Goal: Task Accomplishment & Management: Complete application form

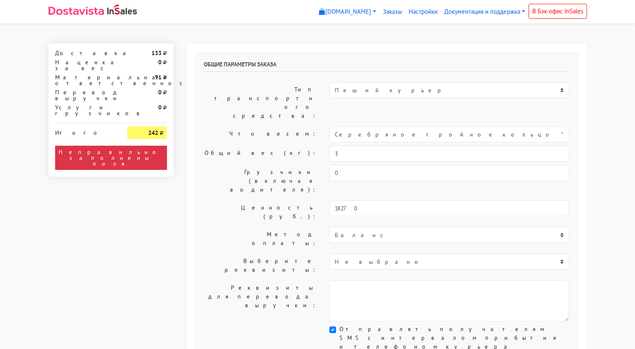
select select "11:00"
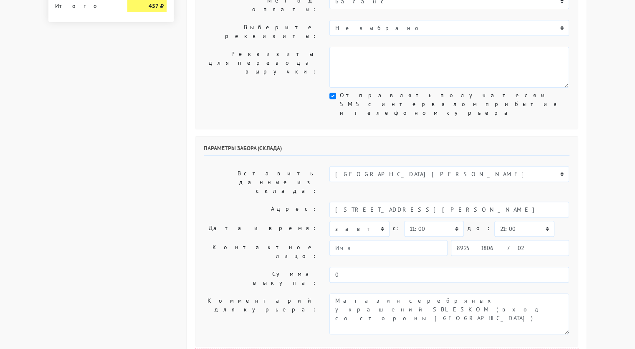
scroll to position [235, 0]
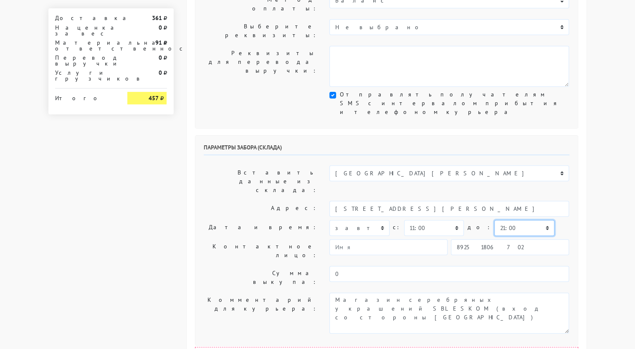
click at [494, 220] on select "00:00 00:30 01:00 01:30 02:00 02:30 03:00 03:30 04:00 04:30 05:00 05:30 06:00 0…" at bounding box center [524, 228] width 60 height 16
select select "11:30"
click at [494, 220] on select "00:00 00:30 01:00 01:30 02:00 02:30 03:00 03:30 04:00 04:30 05:00 05:30 06:00 0…" at bounding box center [524, 228] width 60 height 16
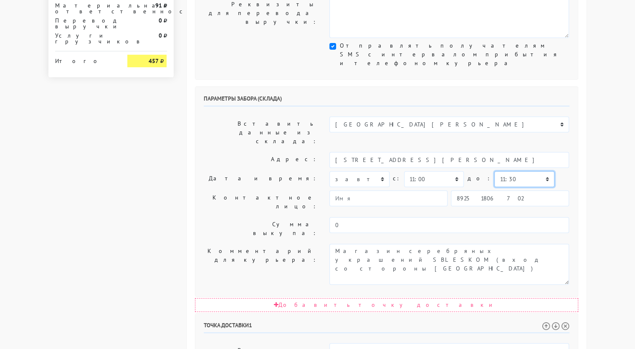
scroll to position [284, 0]
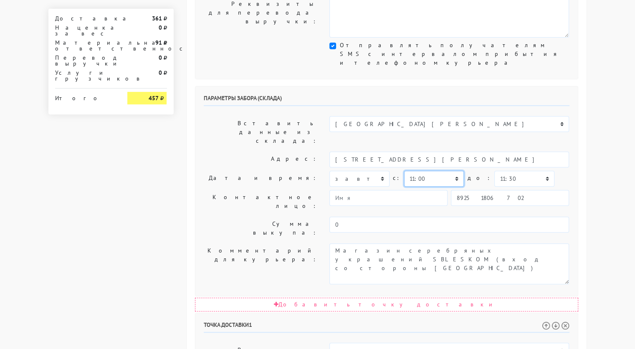
click at [443, 171] on select "00:00 00:30 01:00 01:30 02:00 02:30 03:00 03:30 04:00 04:30 05:00 05:30 06:00 0…" at bounding box center [434, 179] width 60 height 16
select select "10:30"
click at [404, 171] on select "00:00 00:30 01:00 01:30 02:00 02:30 03:00 03:30 04:00 04:30 05:00 05:30 06:00 0…" at bounding box center [434, 179] width 60 height 16
click at [501, 171] on select "00:00 00:30 01:00 01:30 02:00 02:30 03:00 03:30 04:00 04:30 05:00 05:30 06:00 0…" at bounding box center [524, 179] width 60 height 16
select select "11:00"
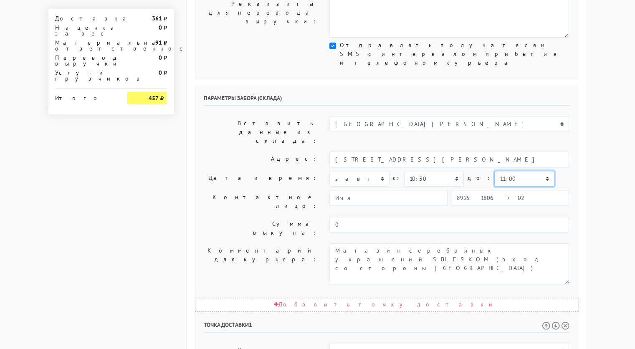
click at [494, 171] on select "00:00 00:30 01:00 01:30 02:00 02:30 03:00 03:30 04:00 04:30 05:00 05:30 06:00 0…" at bounding box center [524, 179] width 60 height 16
click at [501, 190] on input "89251806702" at bounding box center [510, 198] width 118 height 16
drag, startPoint x: 501, startPoint y: 100, endPoint x: 434, endPoint y: 103, distance: 67.3
click at [434, 190] on div "89251806702" at bounding box center [449, 198] width 240 height 16
click at [466, 190] on input "text" at bounding box center [510, 198] width 118 height 16
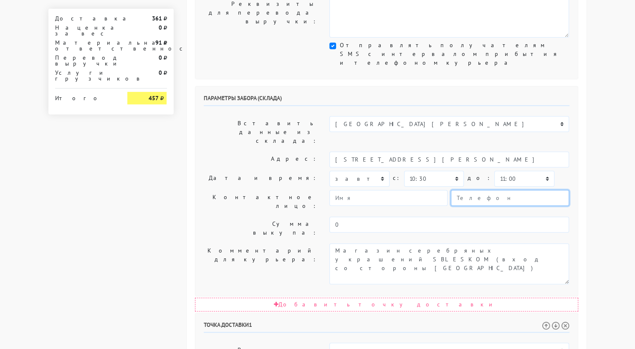
click at [466, 190] on input "text" at bounding box center [510, 198] width 118 height 16
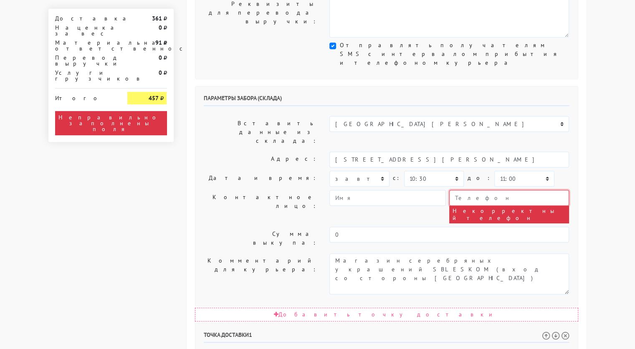
paste input "[PHONE_NUMBER]"
type input "[PHONE_NUMBER]"
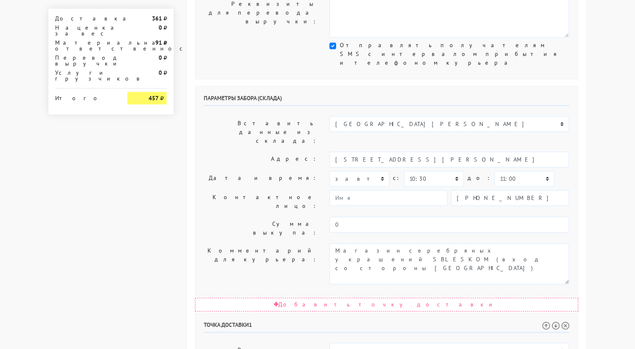
click at [282, 178] on div "Параметры забора (склада) Вставить данные из склада: Склад Москва Склад [GEOGRA…" at bounding box center [386, 191] width 382 height 210
drag, startPoint x: 504, startPoint y: 259, endPoint x: 402, endPoint y: 258, distance: 101.1
type input "[STREET_ADDRESS]"
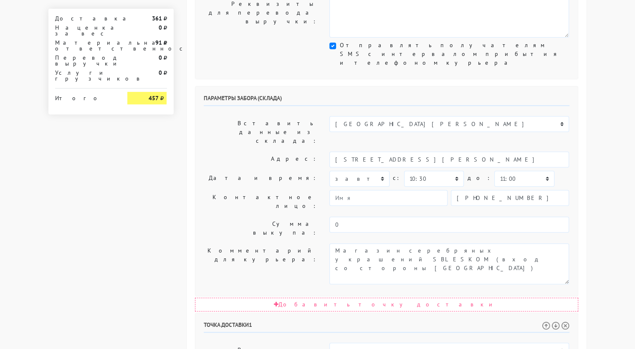
drag, startPoint x: 376, startPoint y: 326, endPoint x: 316, endPoint y: 305, distance: 63.2
paste textarea "в 28 Курьеру позвонить от подъезда"
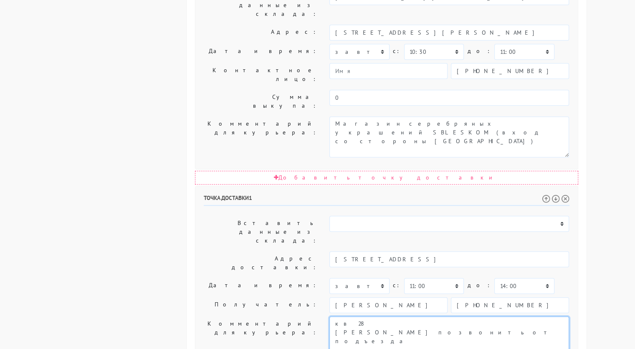
scroll to position [419, 0]
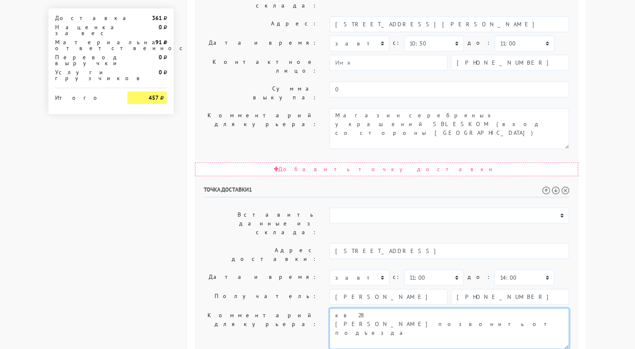
type textarea "кв 28 [PERSON_NAME] позвонить от подъезда"
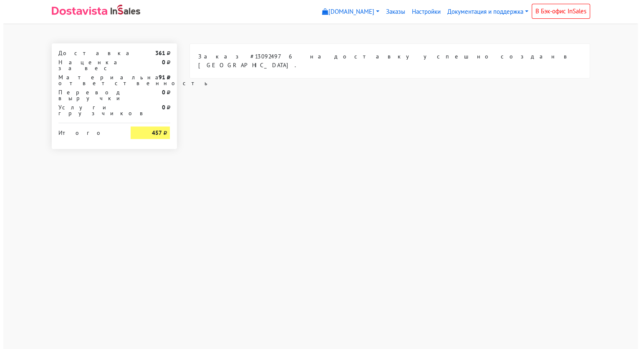
scroll to position [0, 0]
